Goal: Information Seeking & Learning: Learn about a topic

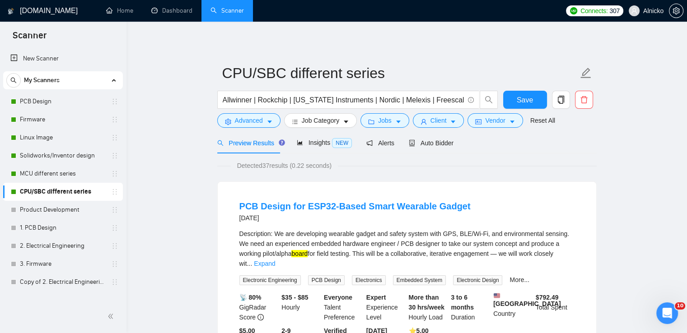
click at [674, 309] on div "Відкрити програму для спілкування Intercom" at bounding box center [667, 314] width 30 height 30
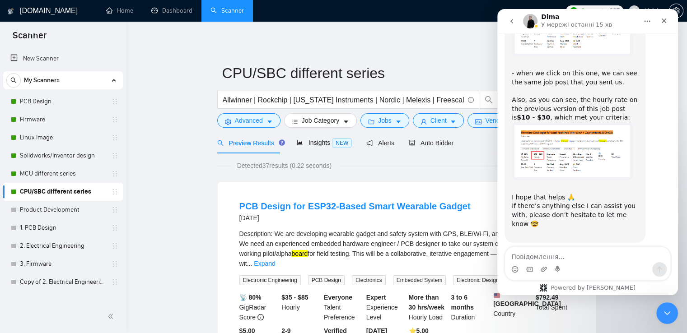
scroll to position [1126, 0]
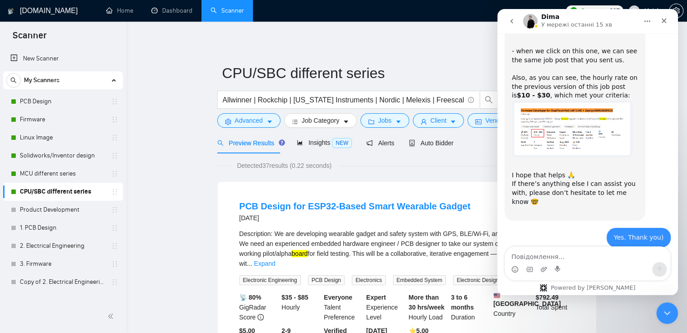
click at [122, 11] on link "Home" at bounding box center [119, 11] width 27 height 8
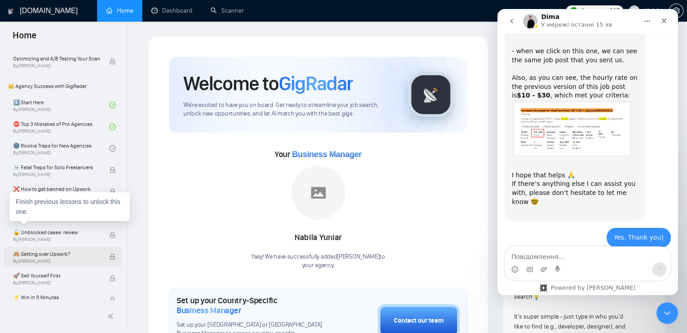
scroll to position [136, 0]
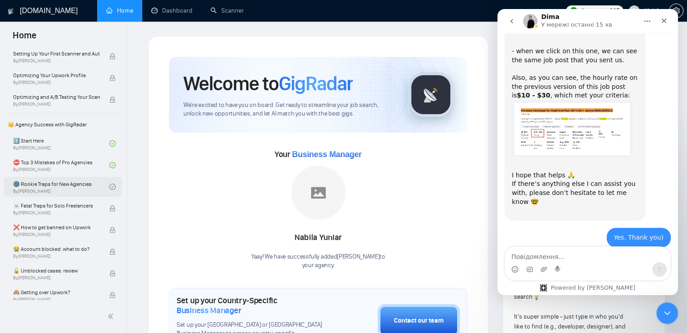
click at [57, 187] on link "🌚 Rookie Traps for New Agencies By [PERSON_NAME]" at bounding box center [61, 187] width 96 height 20
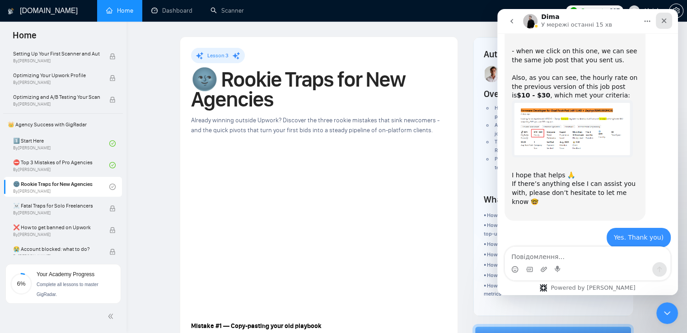
click at [664, 19] on icon "Закрити" at bounding box center [663, 20] width 7 height 7
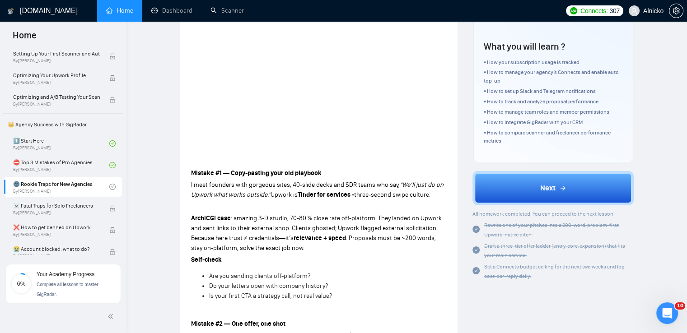
scroll to position [226, 0]
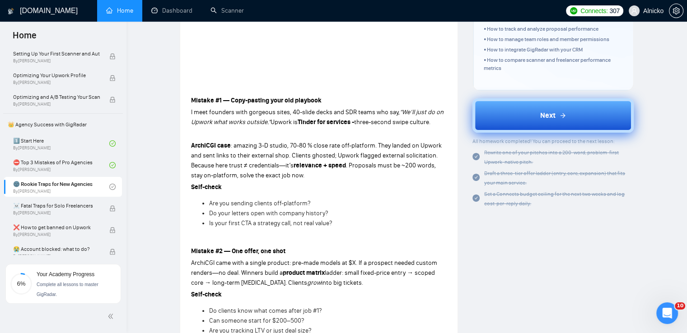
click at [558, 131] on button "Next" at bounding box center [552, 115] width 161 height 34
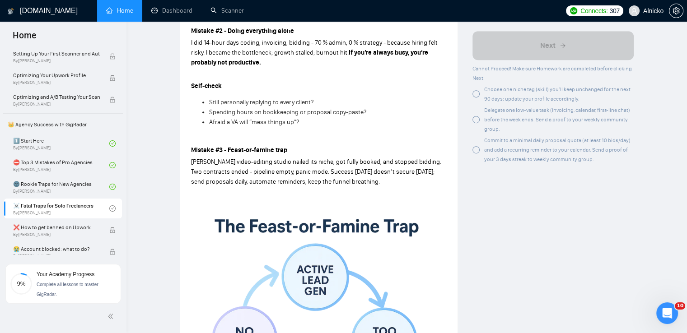
scroll to position [519, 0]
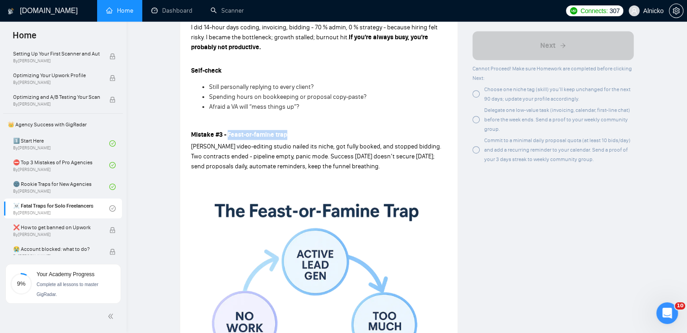
drag, startPoint x: 302, startPoint y: 135, endPoint x: 228, endPoint y: 133, distance: 73.7
click at [228, 133] on p "Mistake #3 - Feast-or-famine trap" at bounding box center [319, 135] width 256 height 10
click at [228, 138] on div at bounding box center [228, 138] width 0 height 0
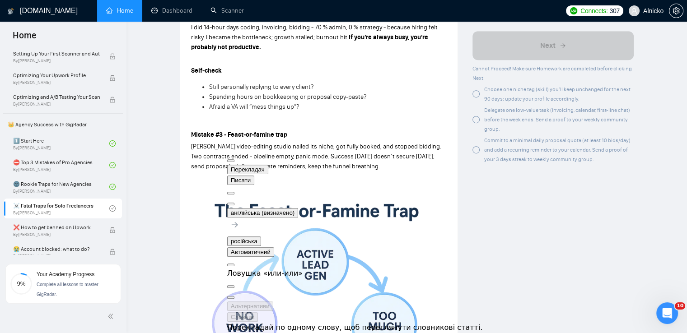
click at [601, 221] on div "Author [PERSON_NAME] Founder GigRadar Overview Independent freelancers and tiny…" at bounding box center [553, 224] width 176 height 1415
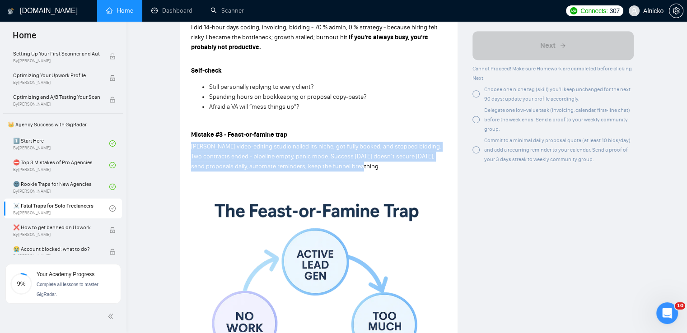
drag, startPoint x: 363, startPoint y: 166, endPoint x: 191, endPoint y: 148, distance: 173.5
click at [191, 148] on p "[PERSON_NAME] video-editing studio nailed its niche, got fully booked, and stop…" at bounding box center [319, 157] width 256 height 30
click at [191, 129] on div at bounding box center [191, 129] width 0 height 0
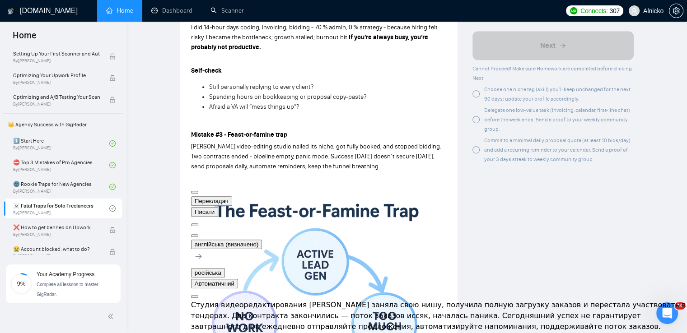
click at [505, 273] on div "Author [PERSON_NAME] Founder GigRadar Overview Independent freelancers and tiny…" at bounding box center [553, 224] width 176 height 1415
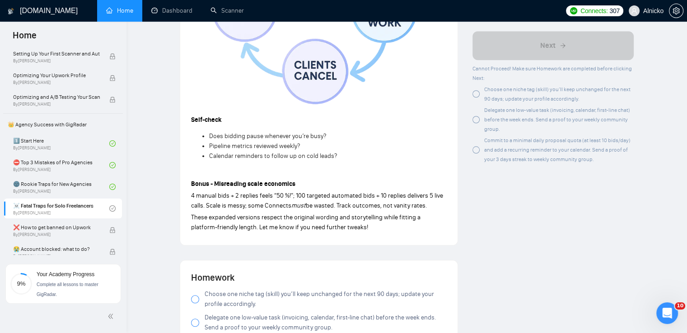
scroll to position [836, 0]
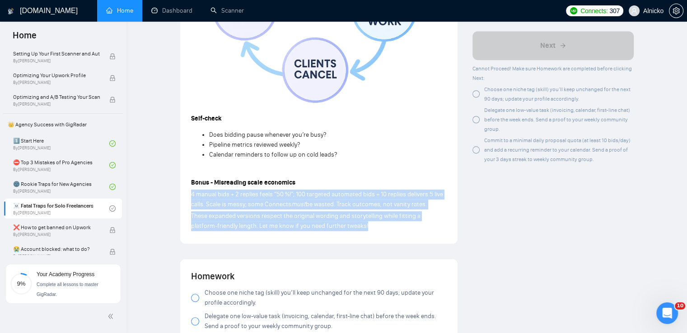
drag, startPoint x: 313, startPoint y: 228, endPoint x: 191, endPoint y: 194, distance: 126.3
click at [191, 177] on div at bounding box center [191, 177] width 0 height 0
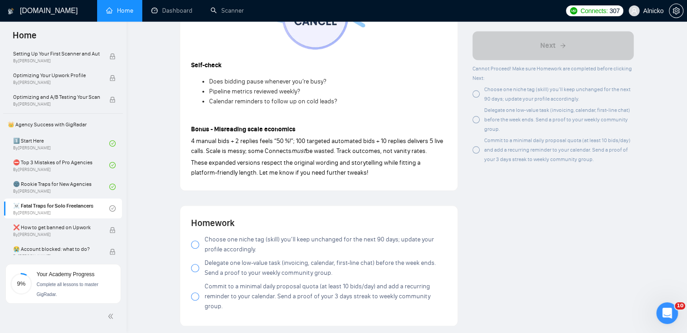
scroll to position [971, 0]
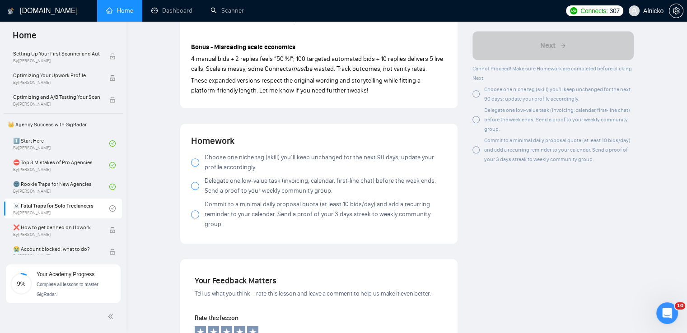
click at [195, 162] on div at bounding box center [195, 163] width 8 height 8
click at [192, 184] on div at bounding box center [195, 186] width 8 height 8
click at [194, 210] on div at bounding box center [195, 214] width 8 height 8
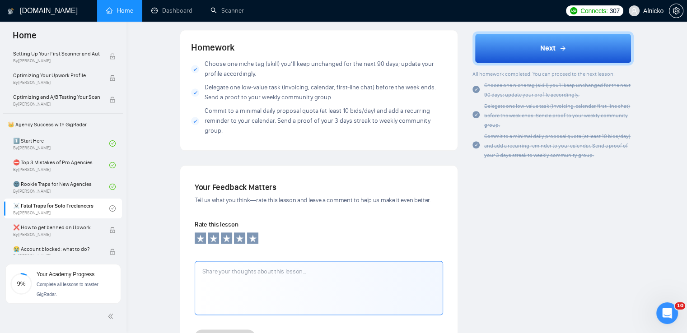
scroll to position [1178, 0]
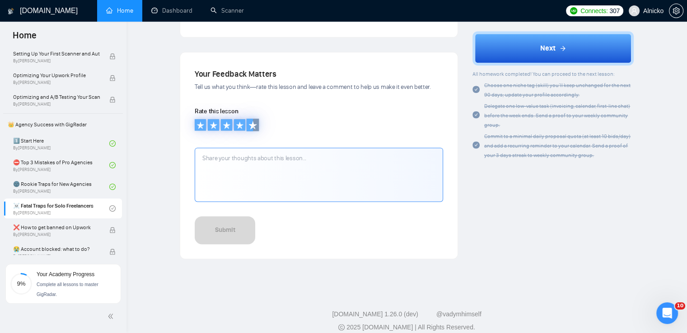
click at [249, 121] on icon at bounding box center [252, 125] width 8 height 8
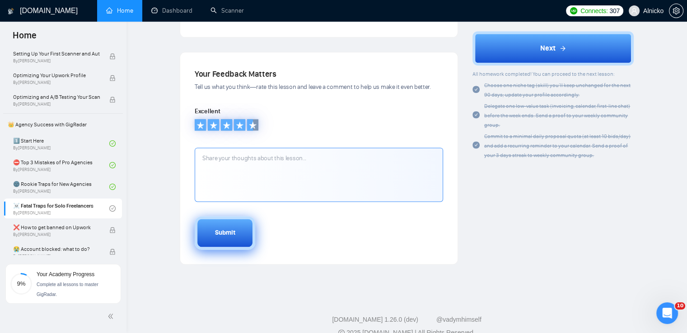
click at [233, 228] on button "Submit" at bounding box center [225, 232] width 61 height 33
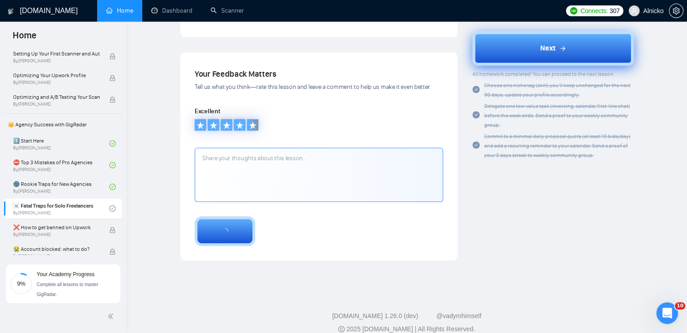
click at [538, 50] on button "Next" at bounding box center [552, 49] width 161 height 34
